Goal: Task Accomplishment & Management: Complete application form

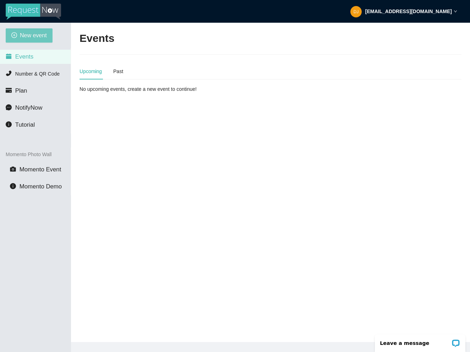
click at [37, 34] on span "New event" at bounding box center [33, 35] width 27 height 9
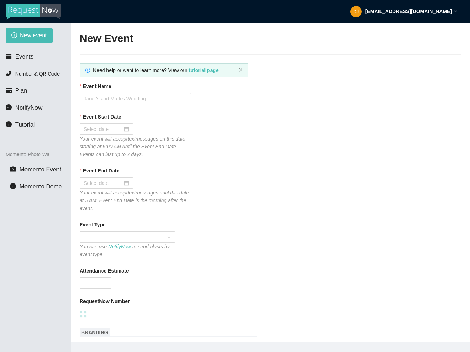
type textarea "https://virtualdj.com/ask/DJ_Spinz"
click at [104, 96] on input "Event Name" at bounding box center [135, 98] width 111 height 11
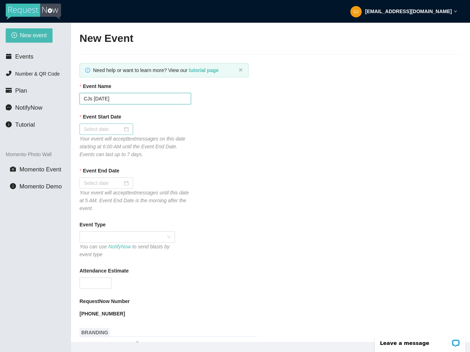
type input "CJs 4 October 25"
click at [123, 130] on div at bounding box center [106, 129] width 45 height 8
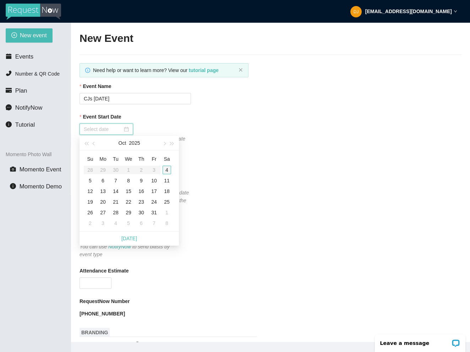
type input "10/04/2025"
click at [167, 168] on div "4" at bounding box center [167, 170] width 9 height 9
type input "10/05/2025"
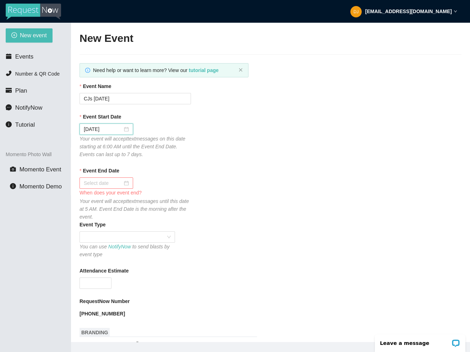
click at [123, 182] on div at bounding box center [106, 183] width 45 height 8
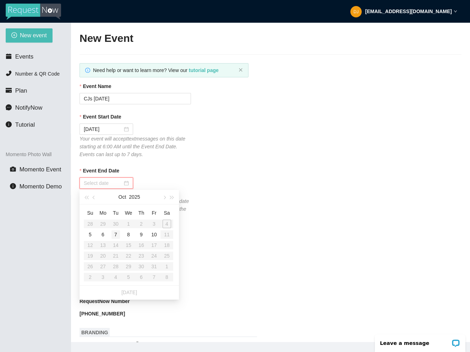
type input "10/10/2025"
type input "10/09/2025"
type input "10/07/2025"
type input "10/05/2025"
click at [89, 232] on div "5" at bounding box center [90, 234] width 9 height 9
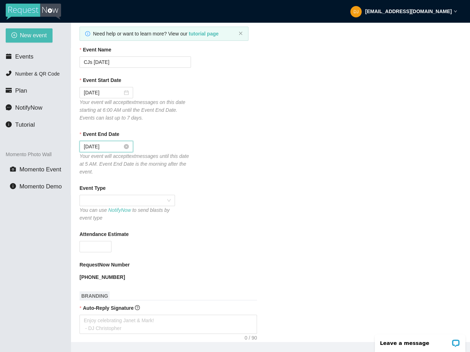
scroll to position [37, 0]
click at [102, 200] on span at bounding box center [127, 200] width 87 height 11
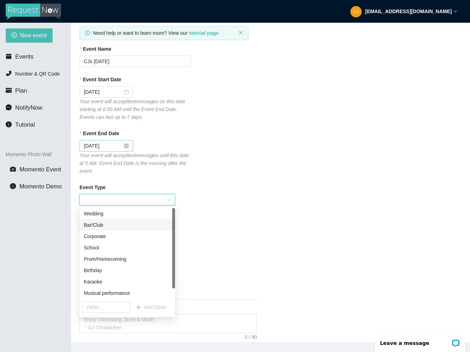
click at [94, 226] on div "Bar/Club" at bounding box center [127, 225] width 87 height 8
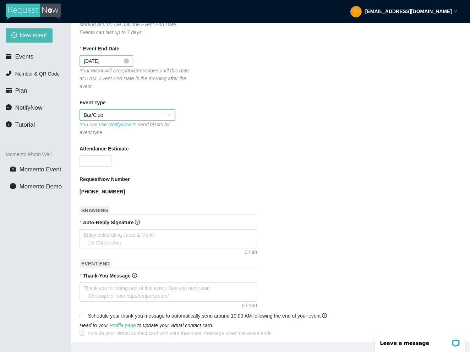
scroll to position [122, 0]
click at [93, 163] on input "Attendance Estimate" at bounding box center [95, 161] width 31 height 11
type input "100"
click at [171, 175] on div "RequestNow Number" at bounding box center [271, 180] width 382 height 11
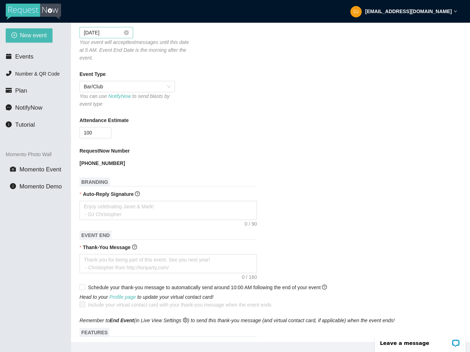
scroll to position [157, 0]
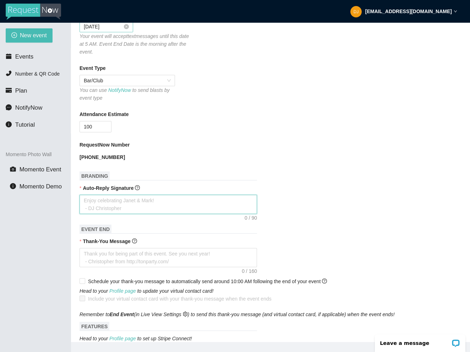
click at [152, 204] on textarea "Auto-Reply Signature" at bounding box center [169, 204] width 178 height 19
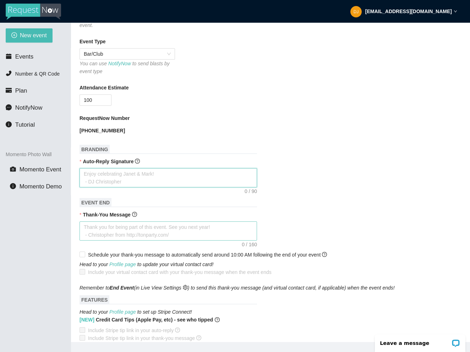
scroll to position [230, 0]
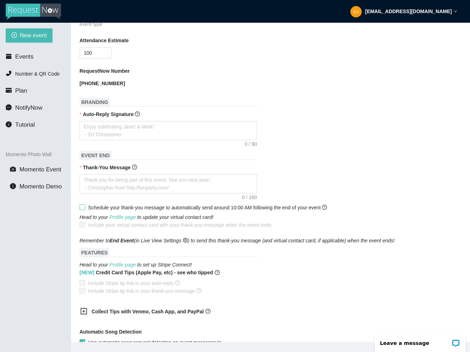
click at [85, 208] on span at bounding box center [83, 208] width 6 height 6
click at [85, 208] on input "Schedule your thank-you message to automatically send around 10:00 AM following…" at bounding box center [82, 207] width 5 height 5
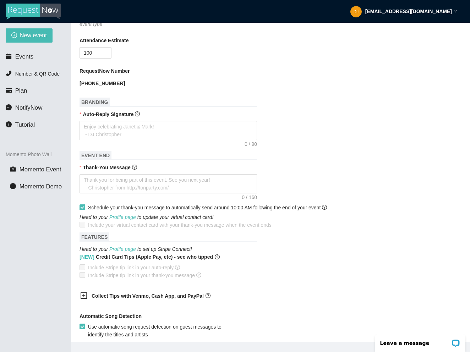
click at [246, 207] on span "Schedule your thank-you message to automatically send around 10:00 AM following…" at bounding box center [207, 208] width 239 height 6
click at [85, 207] on input "Schedule your thank-you message to automatically send around 10:00 AM following…" at bounding box center [82, 207] width 5 height 5
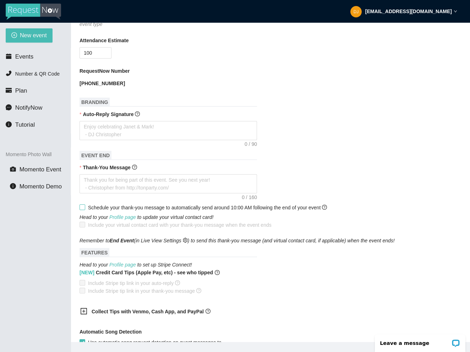
click at [246, 207] on span "Schedule your thank-you message to automatically send around 10:00 AM following…" at bounding box center [207, 208] width 239 height 6
click at [85, 207] on input "Schedule your thank-you message to automatically send around 10:00 AM following…" at bounding box center [82, 207] width 5 height 5
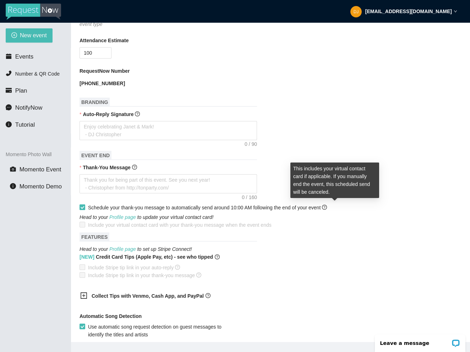
click at [326, 207] on icon "question-circle" at bounding box center [325, 207] width 2 height 3
click at [85, 207] on input "Schedule your thank-you message to automatically send around 10:00 AM following…" at bounding box center [82, 207] width 5 height 5
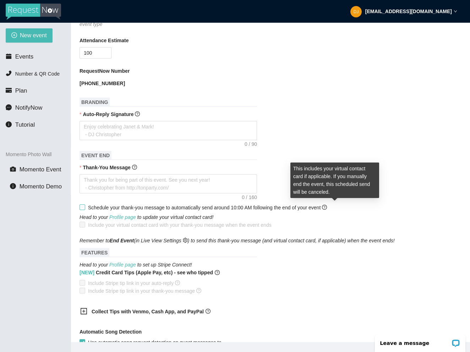
click at [326, 207] on icon "question-circle" at bounding box center [325, 207] width 2 height 3
click at [85, 207] on input "Schedule your thank-you message to automatically send around 10:00 AM following…" at bounding box center [82, 207] width 5 height 5
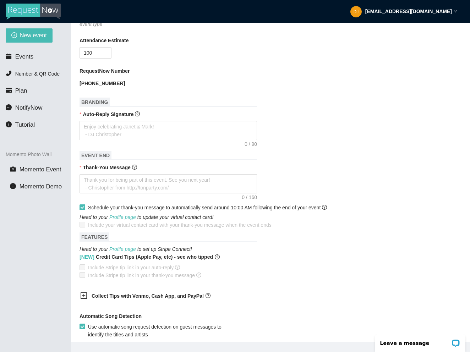
click at [81, 205] on input "Schedule your thank-you message to automatically send around 10:00 AM following…" at bounding box center [82, 207] width 5 height 5
checkbox input "false"
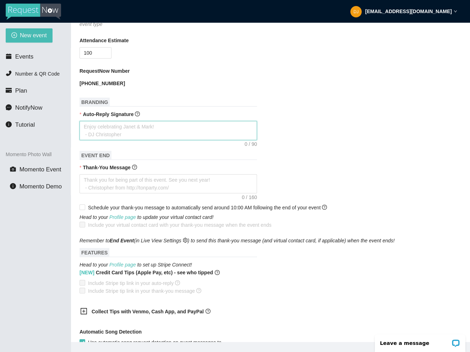
click at [134, 133] on textarea "Auto-Reply Signature" at bounding box center [169, 130] width 178 height 19
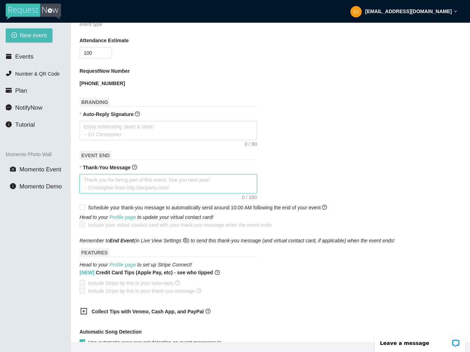
click at [125, 181] on textarea "Thank-You Message" at bounding box center [169, 183] width 178 height 19
type textarea "T"
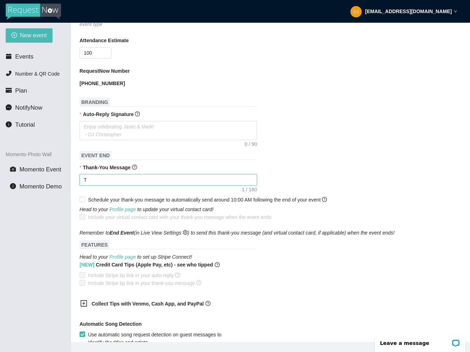
type textarea "Th"
type textarea "Tha"
type textarea "Than"
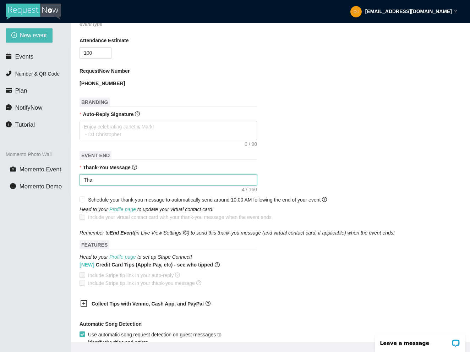
type textarea "Than"
type textarea "Thank"
type textarea "Thanks"
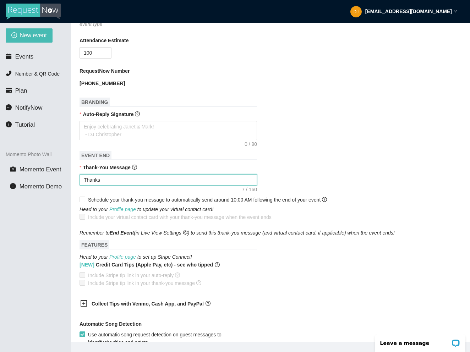
type textarea "Thanks"
type textarea "Thanks f"
type textarea "Thanks fo"
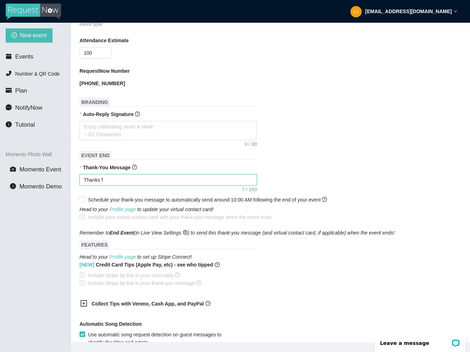
type textarea "Thanks fo"
type textarea "Thanks for"
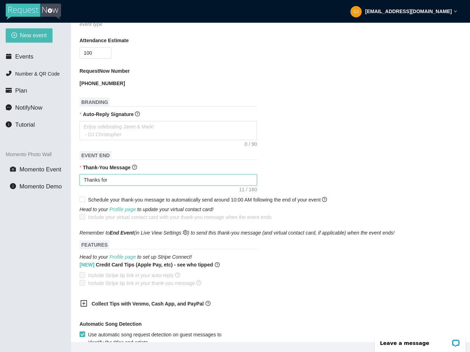
type textarea "Thanks for c"
type textarea "Thanks for co"
type textarea "Thanks for com"
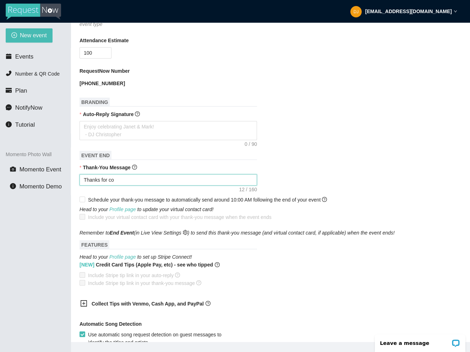
type textarea "Thanks for com"
type textarea "Thanks for comi"
type textarea "Thanks for comin"
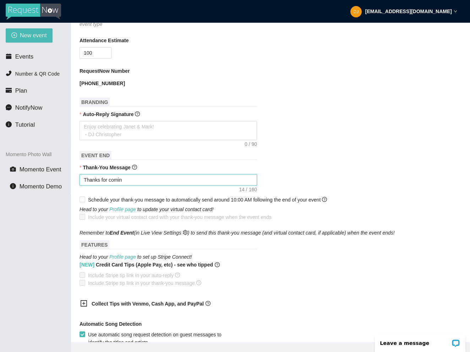
type textarea "Thanks for coming"
type textarea "Thanks for coming o"
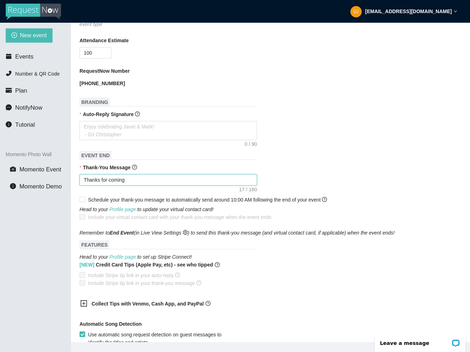
type textarea "Thanks for coming o"
type textarea "Thanks for coming ou"
type textarea "Thanks for coming out"
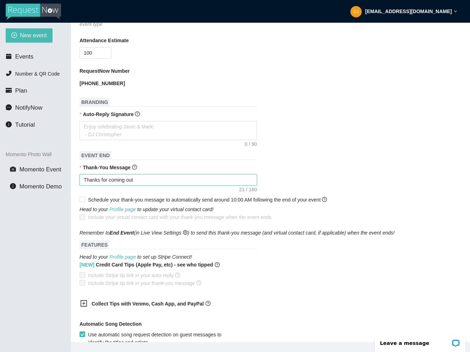
type textarea "Thanks for coming out"
type textarea "Thanks for coming out t"
type textarea "Thanks for coming out to"
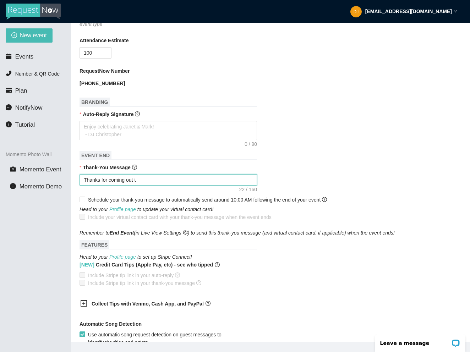
type textarea "Thanks for coming out to"
type textarea "Thanks for coming out ton"
type textarea "Thanks for coming out toni"
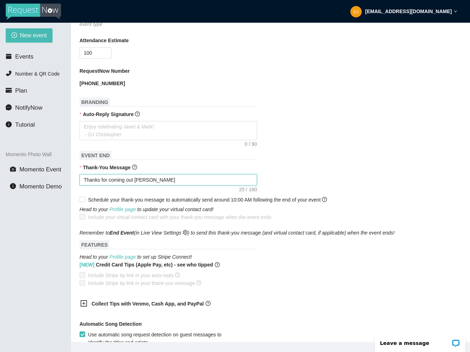
type textarea "Thanks for coming out tonig"
type textarea "Thanks for coming out tonigh"
type textarea "Thanks for coming out tonight"
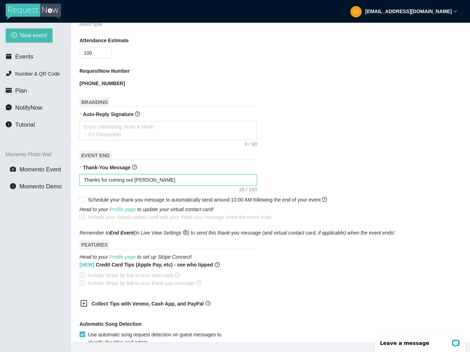
type textarea "Thanks for coming out tonight"
type textarea "Thanks for coming out tonight -"
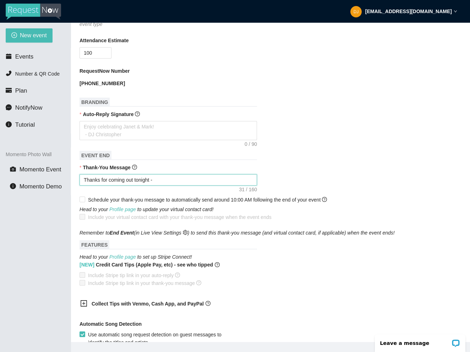
type textarea "Thanks for coming out tonight -"
type textarea "Thanks for coming out tonight - S"
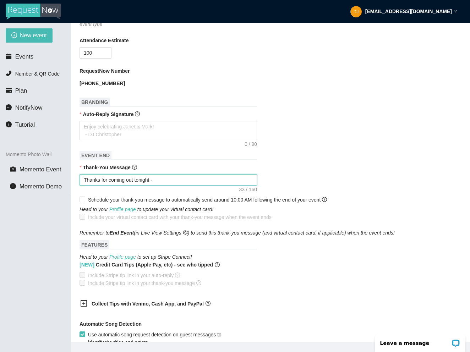
type textarea "Thanks for coming out tonight - S"
type textarea "Thanks for coming out tonight - Se"
type textarea "Thanks for coming out tonight - See"
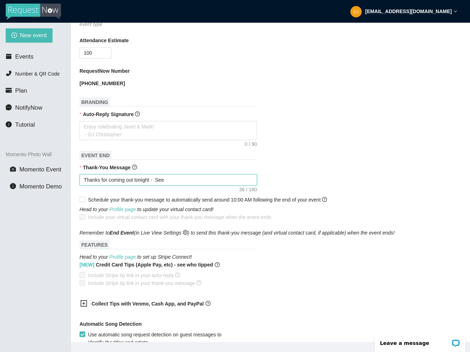
type textarea "Thanks for coming out tonight - See"
type textarea "Thanks for coming out tonight - See y"
type textarea "Thanks for coming out tonight - See yo"
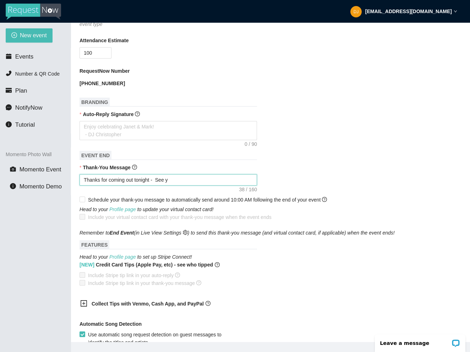
type textarea "Thanks for coming out tonight - See yo"
type textarea "Thanks for coming out tonight - See you"
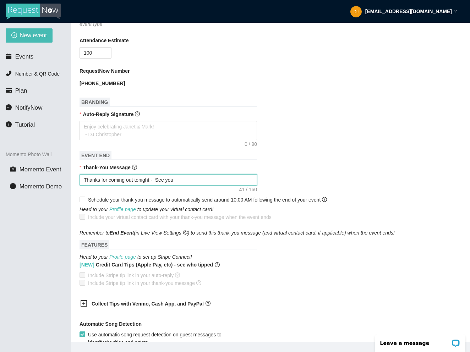
type textarea "Thanks for coming out tonight - See you o"
type textarea "Thanks for coming out tonight - See you on"
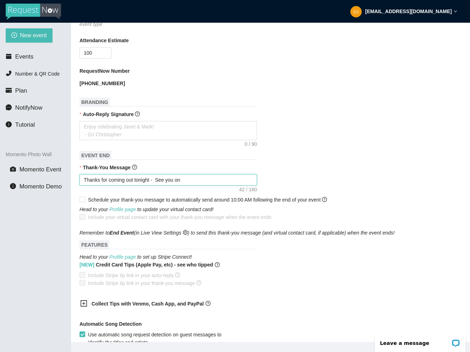
type textarea "Thanks for coming out tonight - See you on"
type textarea "Thanks for coming out tonight - See you on t"
type textarea "Thanks for coming out tonight - See you on th"
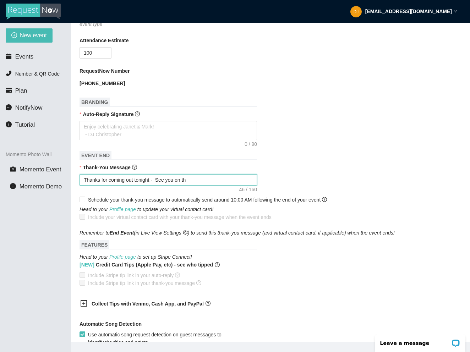
type textarea "Thanks for coming out tonight - See you on the"
type textarea "Thanks for coming out tonight - See you on the n"
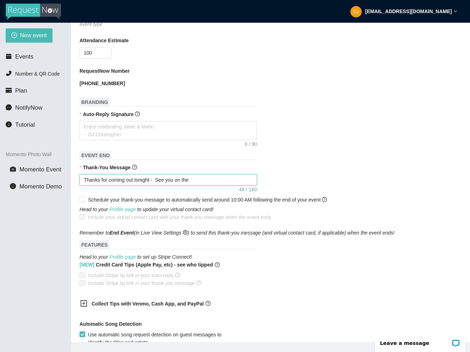
type textarea "Thanks for coming out tonight - See you on the n"
type textarea "Thanks for coming out tonight - See you on the ne"
type textarea "Thanks for coming out tonight - See you on the nex"
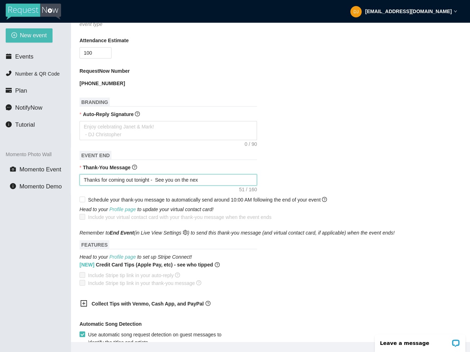
type textarea "Thanks for coming out tonight - See you on the next"
type textarea "Thanks for coming out tonight - See you on the next o"
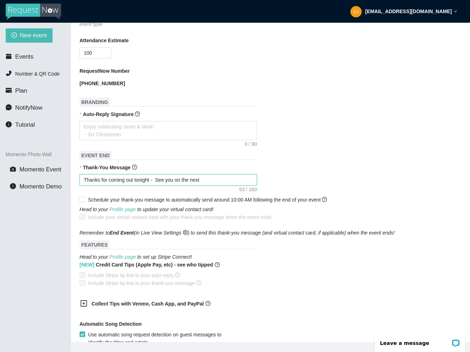
type textarea "Thanks for coming out tonight - See you on the next o"
type textarea "Thanks for coming out tonight - See you on the next on"
type textarea "Thanks for coming out tonight - See you on the next one"
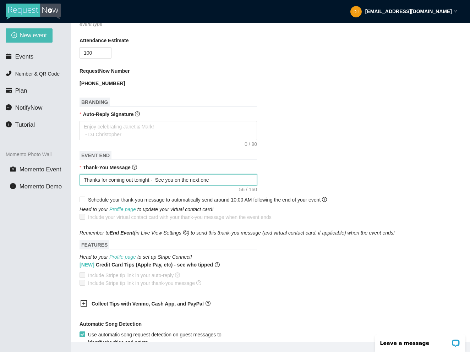
type textarea "Thanks for coming out tonight - See you on the next one."
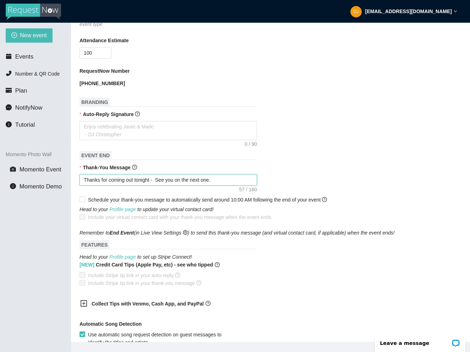
type textarea "Thanks for coming out tonight - See you on the next one."
type textarea "Thanks for coming out tonight - See you on the next one. F"
type textarea "Thanks for coming out tonight - See you on the next one. Fo"
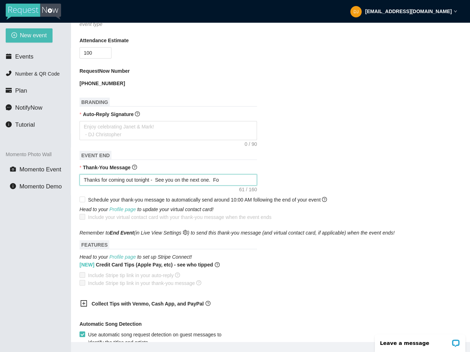
type textarea "Thanks for coming out tonight - See you on the next one. Fol"
type textarea "Thanks for coming out tonight - See you on the next one. Foll"
type textarea "Thanks for coming out tonight - See you on the next one. Follo"
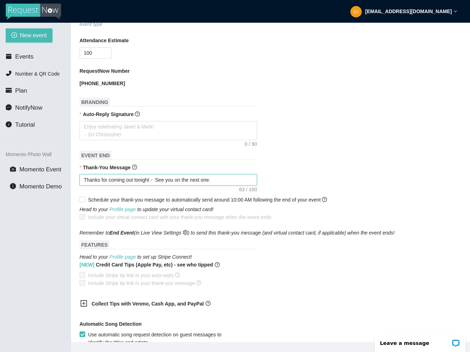
type textarea "Thanks for coming out tonight - See you on the next one. Follo"
type textarea "Thanks for coming out tonight - See you on the next one. Follow"
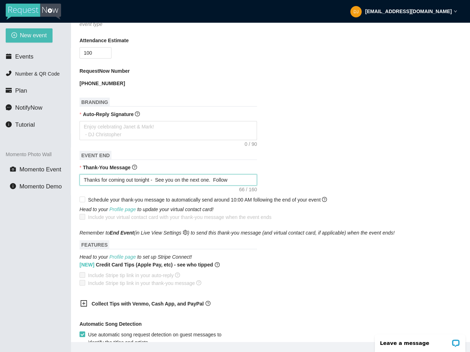
type textarea "Thanks for coming out tonight - See you on the next one. Follow o"
type textarea "Thanks for coming out tonight - See you on the next one. Follow on"
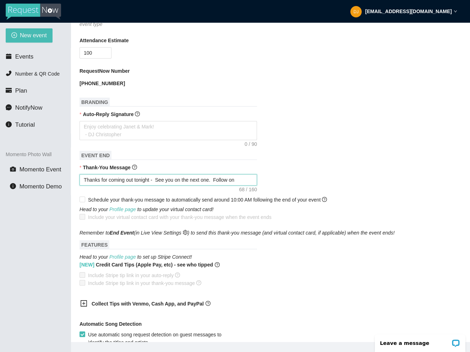
type textarea "Thanks for coming out tonight - See you on the next one. Follow on"
type textarea "Thanks for coming out tonight - See you on the next one. Follow on I"
type textarea "Thanks for coming out tonight - See you on the next one. Follow on IG"
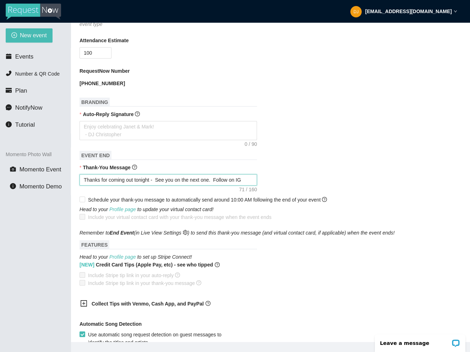
type textarea "Thanks for coming out tonight - See you on the next one. Follow on IG"
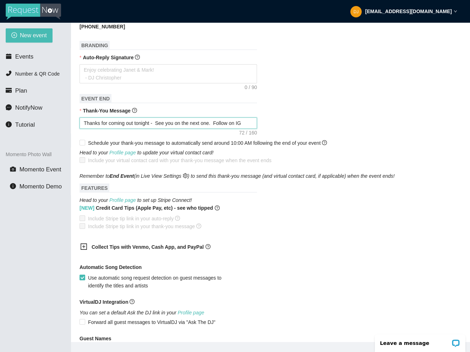
scroll to position [294, 0]
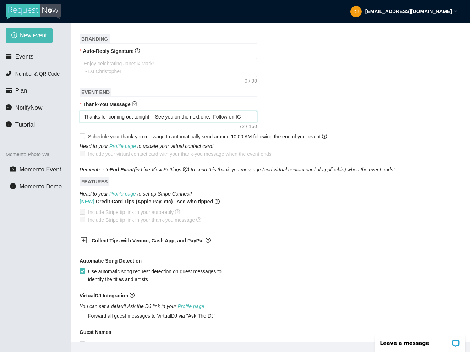
paste textarea "https://www.instagram.com/dj.dbl.r?igsh=eTViZmsyYnYzanJu&utm_source=qr"
type textarea "Thanks for coming out tonight - See you on the next one. Follow on IG https://w…"
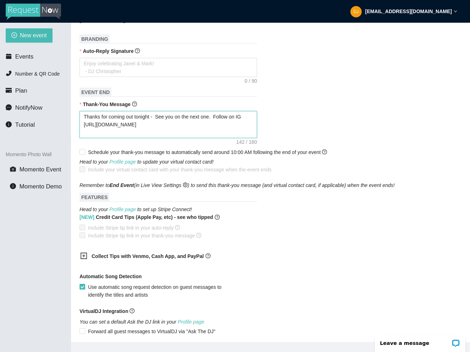
type textarea "Thanks for coming out tonight - See you on the next one. Follow on IG https://w…"
click at [287, 126] on div "Thanks for coming out tonight - See you on the next one. Follow on IG https://w…" at bounding box center [271, 124] width 382 height 27
click at [128, 67] on textarea "Auto-Reply Signature" at bounding box center [169, 67] width 178 height 19
type textarea "G"
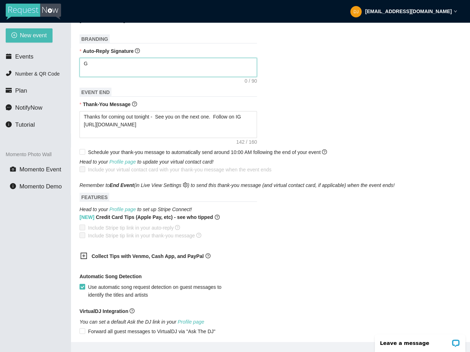
type textarea "Go"
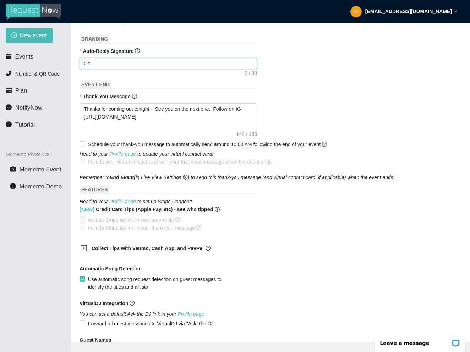
type textarea "Got"
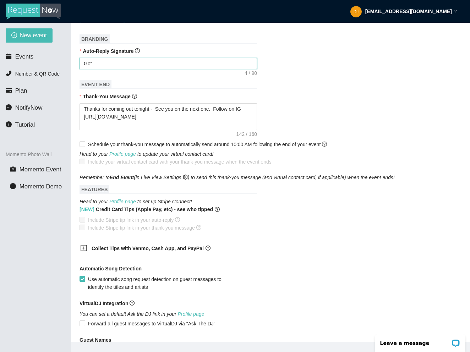
type textarea "Got"
type textarea "Gott"
type textarea "Got"
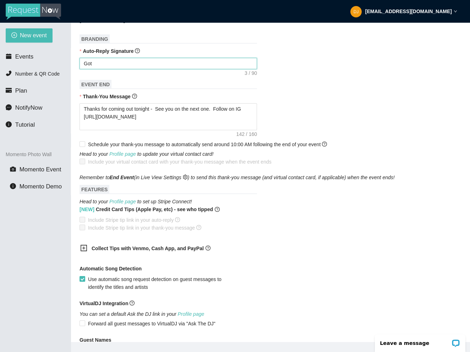
type textarea "Gotc"
type textarea "Gotch"
type textarea "Gotcha"
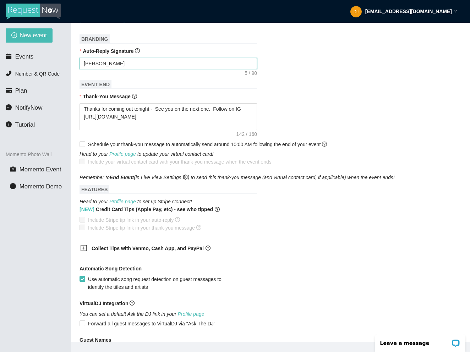
type textarea "Gotcha"
type textarea "Gotcha!"
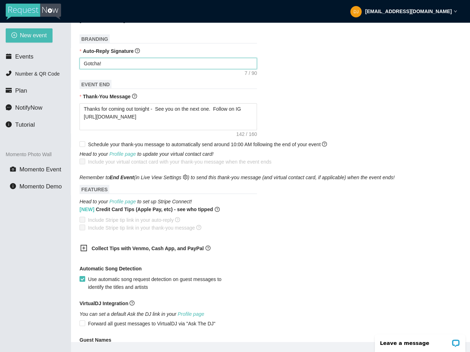
type textarea "Gotcha!"
type textarea "Gotcha! *"
type textarea "Gotcha! *T"
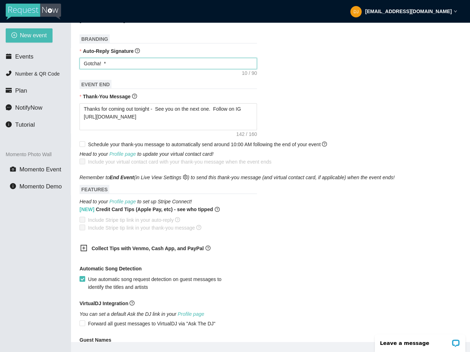
type textarea "Gotcha! *T"
type textarea "Gotcha! *Ti"
type textarea "Gotcha! *Tip"
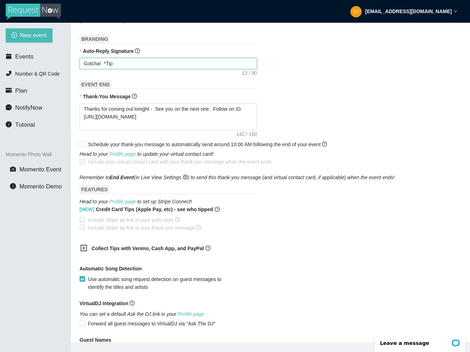
type textarea "Gotcha! *Tip"
type textarea "Gotcha! *Tip a"
type textarea "Gotcha! *Tip av"
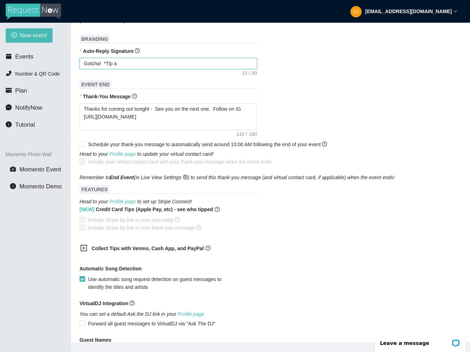
type textarea "Gotcha! *Tip av"
type textarea "Gotcha! *Tip avo"
type textarea "Gotcha! *Tip av"
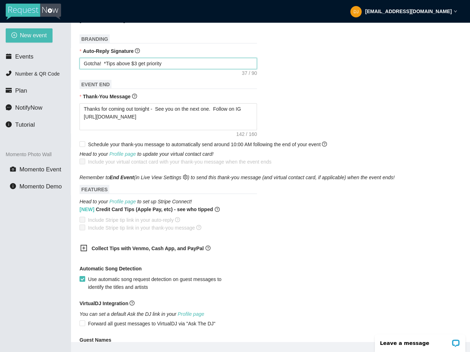
paste textarea "https://songtips.me/Rq0Ky"
click at [276, 74] on form "Event Name CJs 4 October 25 Event Start Date 10/04/2025 Your event will accept …" at bounding box center [271, 105] width 382 height 632
click at [239, 62] on textarea "Gotcha! *Tips above $3 get priority https://songtips.me/Rq0Ky" at bounding box center [169, 63] width 178 height 11
drag, startPoint x: 239, startPoint y: 62, endPoint x: 167, endPoint y: 64, distance: 71.8
click at [167, 64] on textarea "Gotcha! *Tips above $3 get priority https://songtips.me/Rq0Ky" at bounding box center [169, 63] width 178 height 11
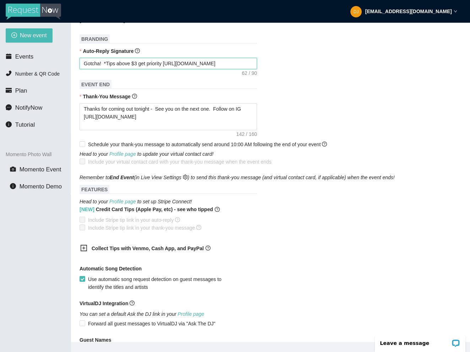
click at [238, 65] on textarea "Gotcha! *Tips above $3 get priority https://songtips.me/Rq0Ky" at bounding box center [169, 63] width 178 height 11
click at [168, 62] on textarea "Gotcha! *Tips above $3 get priority https://songtips.me/Rq0Ky" at bounding box center [169, 63] width 178 height 11
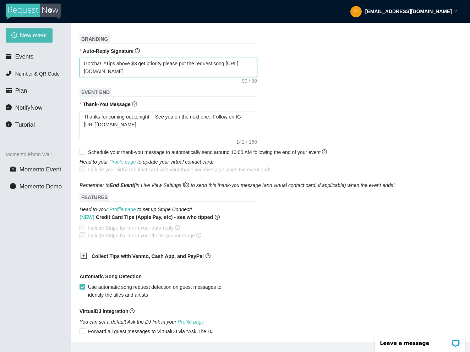
click at [234, 61] on textarea "Gotcha! *Tips above $3 get priority please put the request song https://songtip…" at bounding box center [169, 67] width 178 height 19
drag, startPoint x: 234, startPoint y: 61, endPoint x: 168, endPoint y: 65, distance: 66.1
click at [168, 65] on textarea "Gotcha! *Tips above $3 get priority please put the request song https://songtip…" at bounding box center [169, 67] width 178 height 19
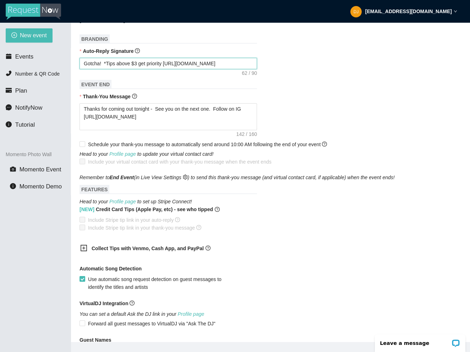
click at [235, 62] on textarea "Gotcha! *Tips above $3 get priority https://songtips.me/Rq0Ky" at bounding box center [169, 63] width 178 height 11
click at [293, 107] on div "Thanks for coming out tonight - See you on the next one. Follow on IG https://w…" at bounding box center [271, 116] width 382 height 27
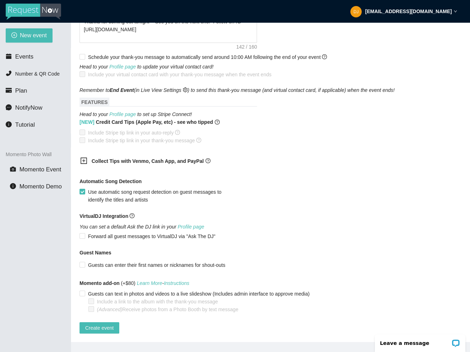
scroll to position [386, 0]
click at [86, 157] on icon "plus-square" at bounding box center [83, 160] width 7 height 7
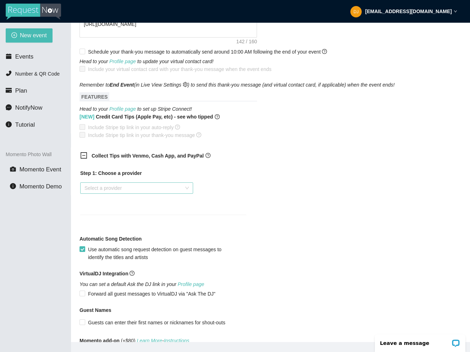
click at [125, 184] on input "search" at bounding box center [134, 188] width 99 height 11
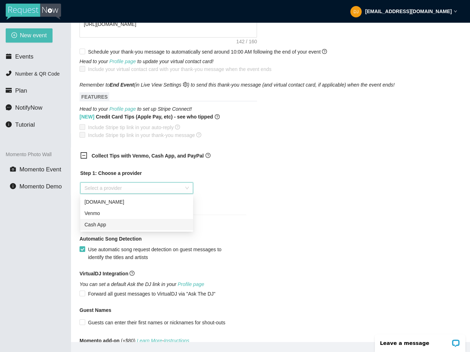
click at [105, 222] on div "Cash App" at bounding box center [137, 225] width 104 height 8
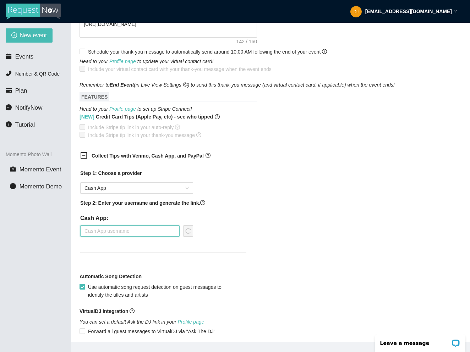
click at [104, 228] on input "text" at bounding box center [129, 230] width 99 height 11
click at [187, 231] on icon "reload" at bounding box center [188, 231] width 6 height 6
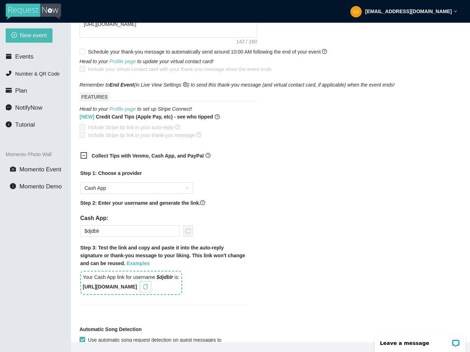
click at [148, 286] on icon "copy" at bounding box center [146, 287] width 6 height 6
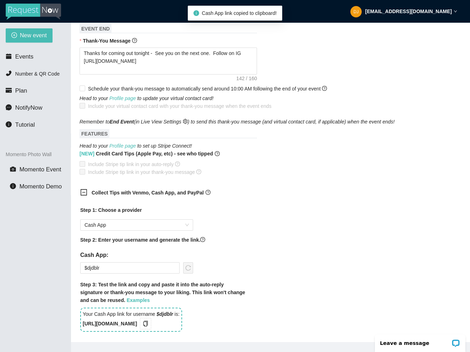
scroll to position [344, 0]
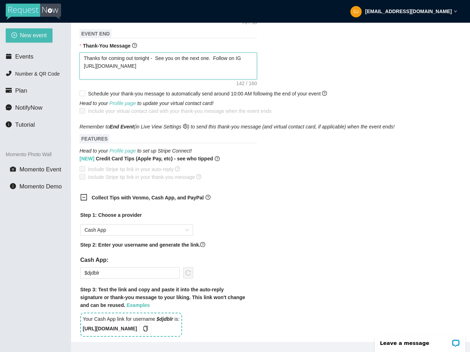
drag, startPoint x: 190, startPoint y: 74, endPoint x: 171, endPoint y: 82, distance: 21.0
click at [171, 82] on form "Event Name CJs 4 October 25 Event Start Date 10/04/2025 Your event will accept …" at bounding box center [271, 131] width 382 height 786
click at [194, 77] on textarea "Thanks for coming out tonight - See you on the next one. Follow on IG https://w…" at bounding box center [169, 66] width 178 height 27
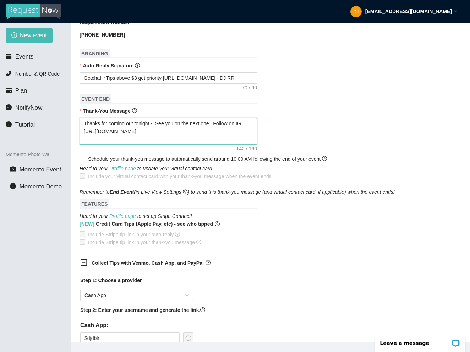
scroll to position [250, 0]
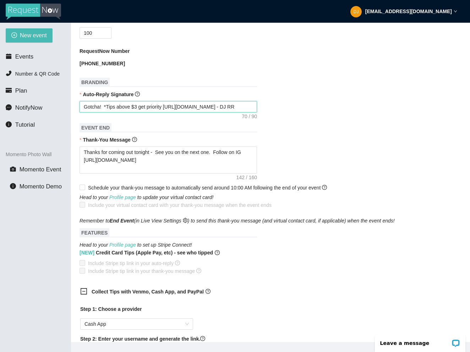
drag, startPoint x: 168, startPoint y: 105, endPoint x: 260, endPoint y: 104, distance: 92.0
click at [260, 104] on div "Gotcha! *Tips above $3 get priority https://songtips.me/Rq0Ky - DJ RR" at bounding box center [271, 106] width 382 height 11
paste textarea "9sLB3"
click at [273, 109] on div "Gotcha! *Tips above $3 get priority https://songtips.me/9sLB3" at bounding box center [271, 106] width 382 height 11
click at [104, 108] on textarea "Gotcha! *Tips above $3 get priority https://songtips.me/9sLB3" at bounding box center [169, 106] width 178 height 11
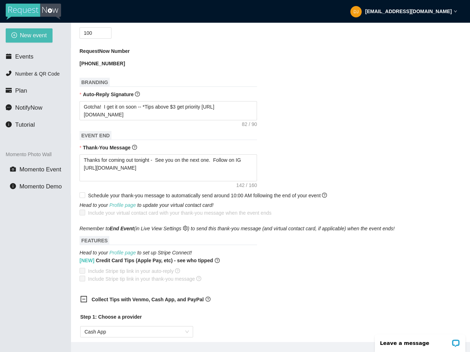
click at [321, 111] on div "Gotcha! I get it on soon -- *Tips above $3 get priority https://songtips.me/9sL…" at bounding box center [271, 110] width 382 height 19
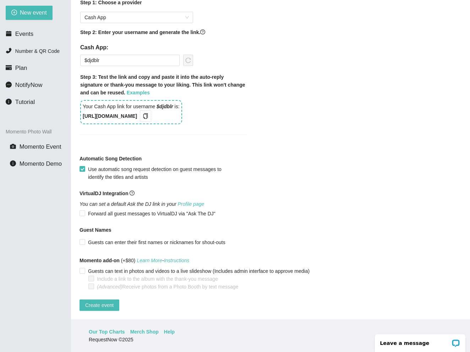
scroll to position [23, 0]
click at [102, 301] on span "Create event" at bounding box center [99, 305] width 28 height 8
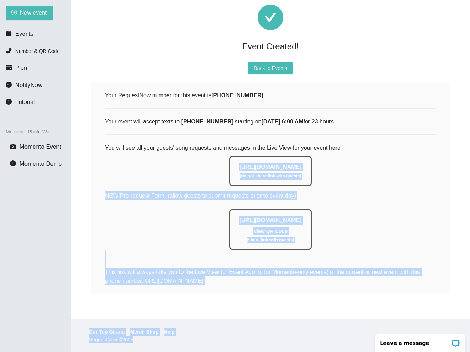
drag, startPoint x: 401, startPoint y: 141, endPoint x: 94, endPoint y: 352, distance: 372.7
click at [94, 352] on section "Event Created! Back to Events Your RequestNow number for this event is (813) 58…" at bounding box center [270, 176] width 399 height 352
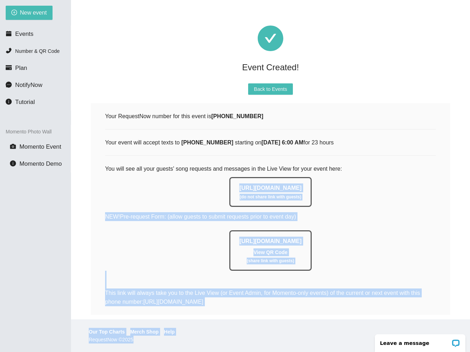
scroll to position [0, 0]
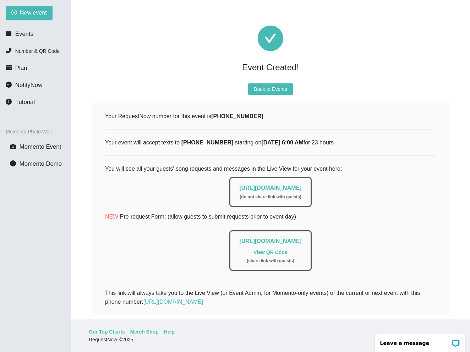
click at [358, 69] on div "Event Created!" at bounding box center [270, 67] width 359 height 15
drag, startPoint x: 216, startPoint y: 117, endPoint x: 261, endPoint y: 115, distance: 44.4
click at [261, 115] on div "Your RequestNow number for this event is (813) 588-3914" at bounding box center [270, 116] width 331 height 9
copy b "813) 588-3914"
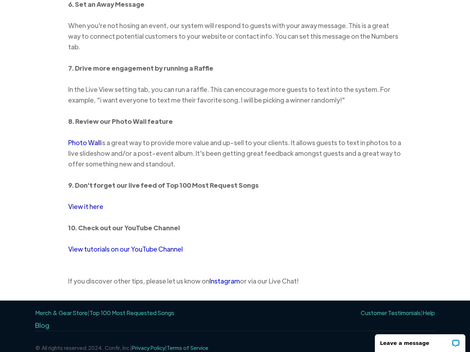
scroll to position [762, 0]
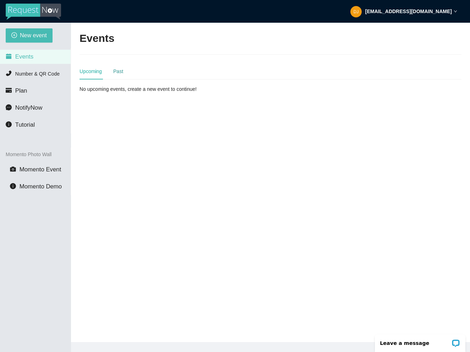
click at [119, 69] on div "Past" at bounding box center [118, 71] width 10 height 8
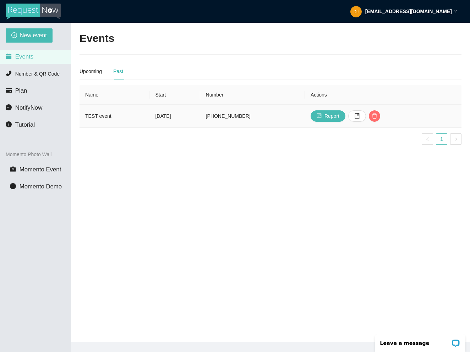
click at [168, 112] on td "[DATE]" at bounding box center [174, 116] width 50 height 23
click at [161, 118] on td "[DATE]" at bounding box center [174, 116] width 50 height 23
click at [366, 119] on button "button" at bounding box center [357, 115] width 18 height 11
